Goal: Information Seeking & Learning: Learn about a topic

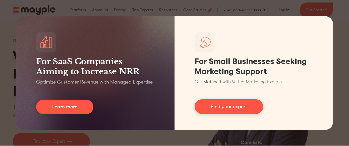
click at [189, 8] on div "For SaaS Companies Aiming to Increase NRR Optimize Customer Revenue with Manage…" at bounding box center [174, 73] width 349 height 146
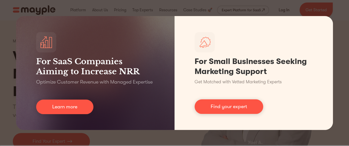
click at [341, 23] on div "For SaaS Companies Aiming to Increase NRR Optimize Customer Revenue with Manage…" at bounding box center [174, 73] width 349 height 146
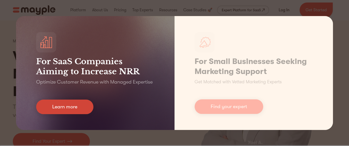
click at [76, 106] on link "Learn more" at bounding box center [64, 107] width 57 height 15
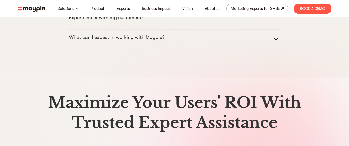
scroll to position [2590, 0]
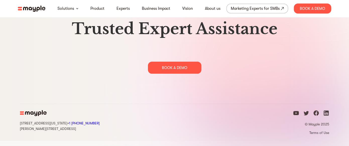
click at [18, 10] on img at bounding box center [32, 9] width 28 height 6
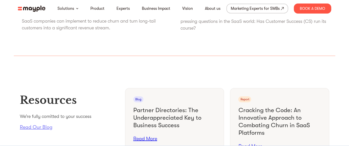
scroll to position [1781, 0]
click at [23, 8] on img at bounding box center [32, 9] width 28 height 6
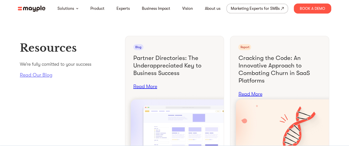
scroll to position [1842, 0]
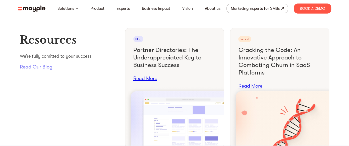
click at [44, 70] on link "Read Our Blog" at bounding box center [69, 67] width 99 height 7
